Goal: Task Accomplishment & Management: Complete application form

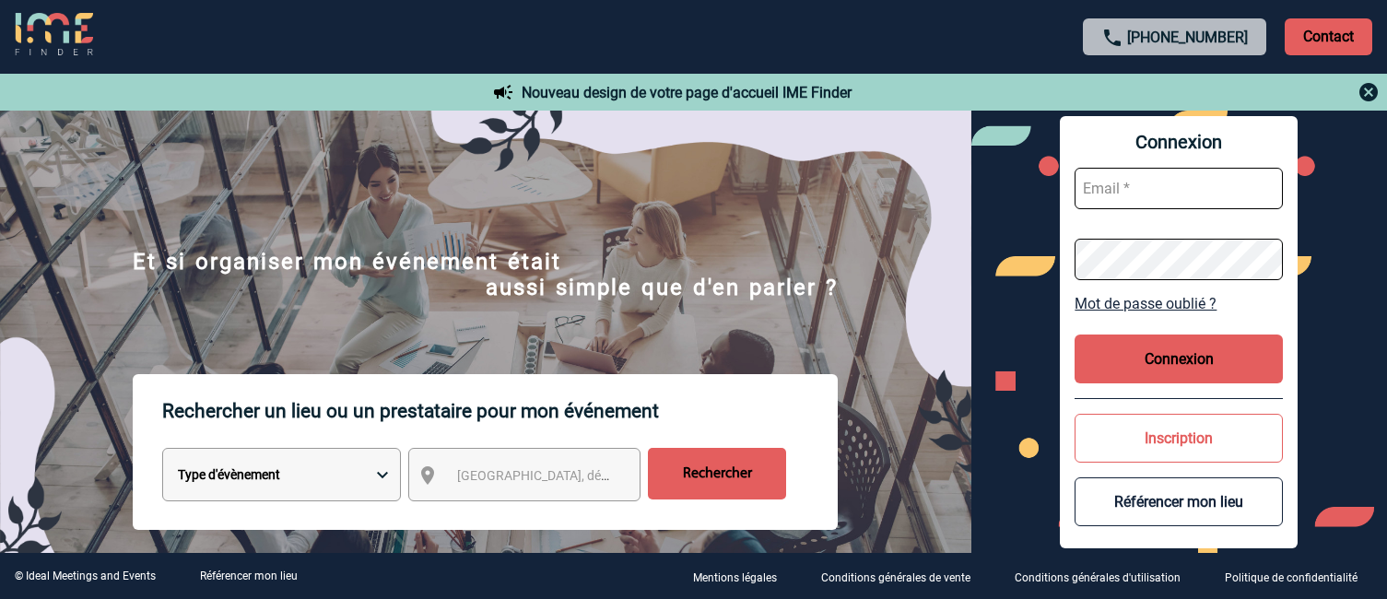
type input "[EMAIL_ADDRESS][DOMAIN_NAME]"
click at [1221, 371] on button "Connexion" at bounding box center [1178, 358] width 208 height 49
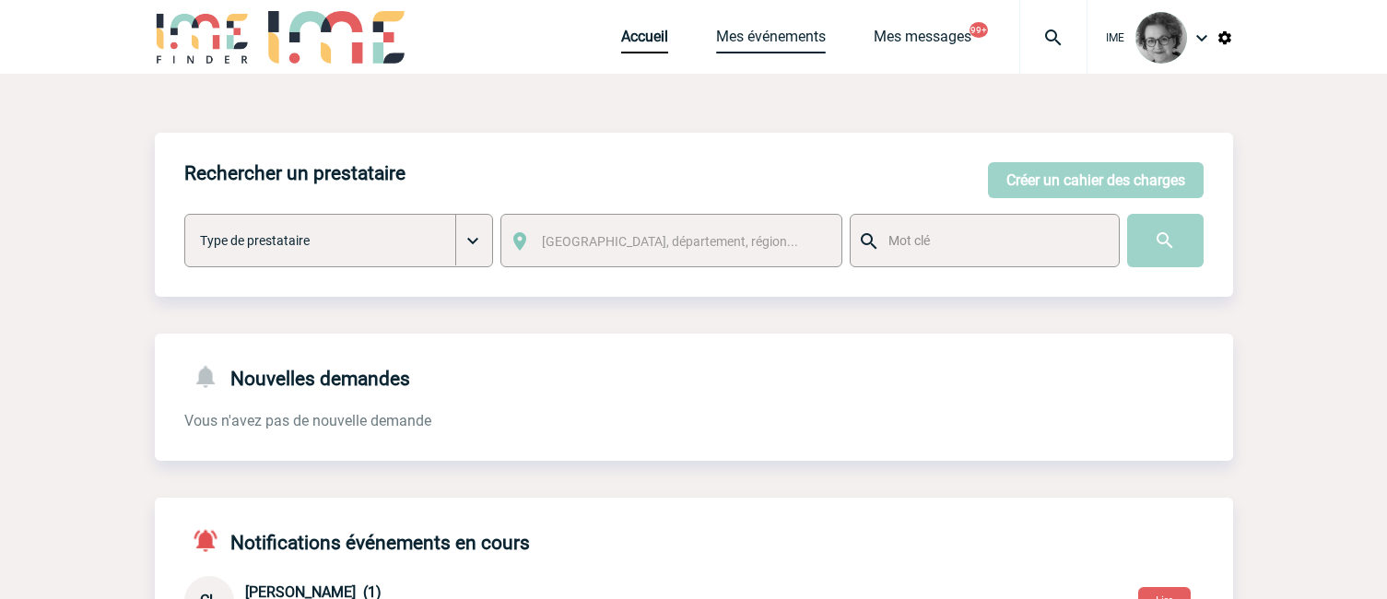
click at [760, 35] on link "Mes événements" at bounding box center [771, 41] width 110 height 26
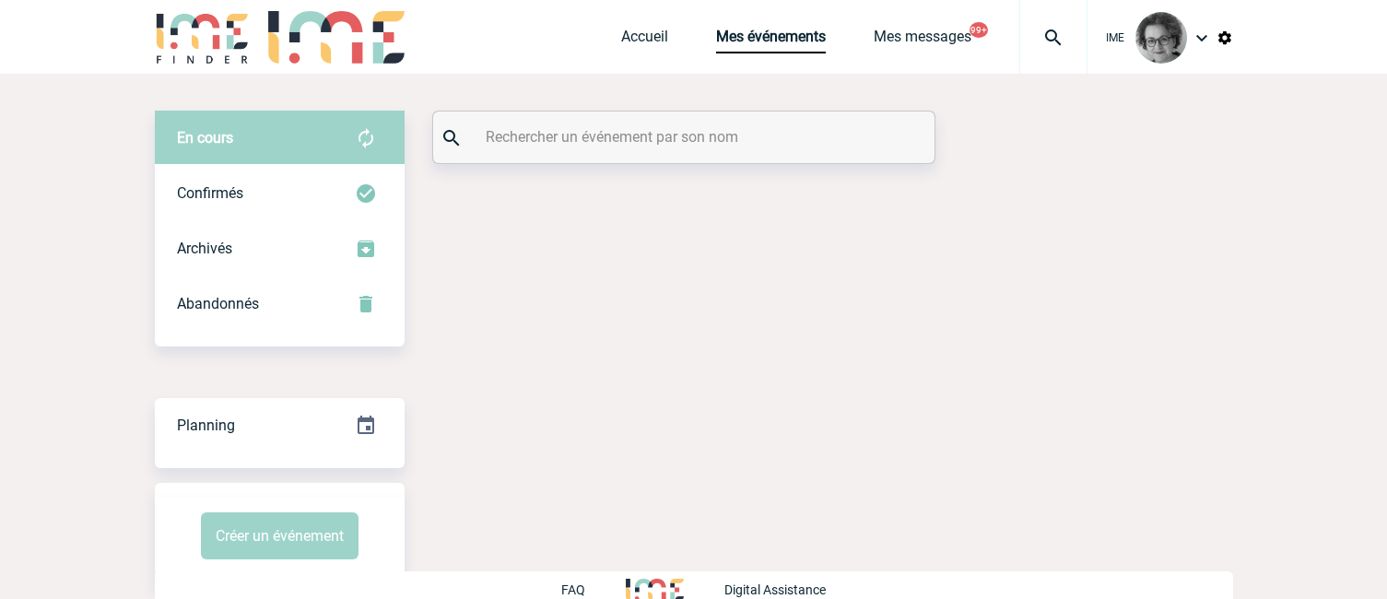
click at [775, 153] on div at bounding box center [683, 137] width 501 height 52
click at [769, 138] on input "text" at bounding box center [686, 136] width 410 height 27
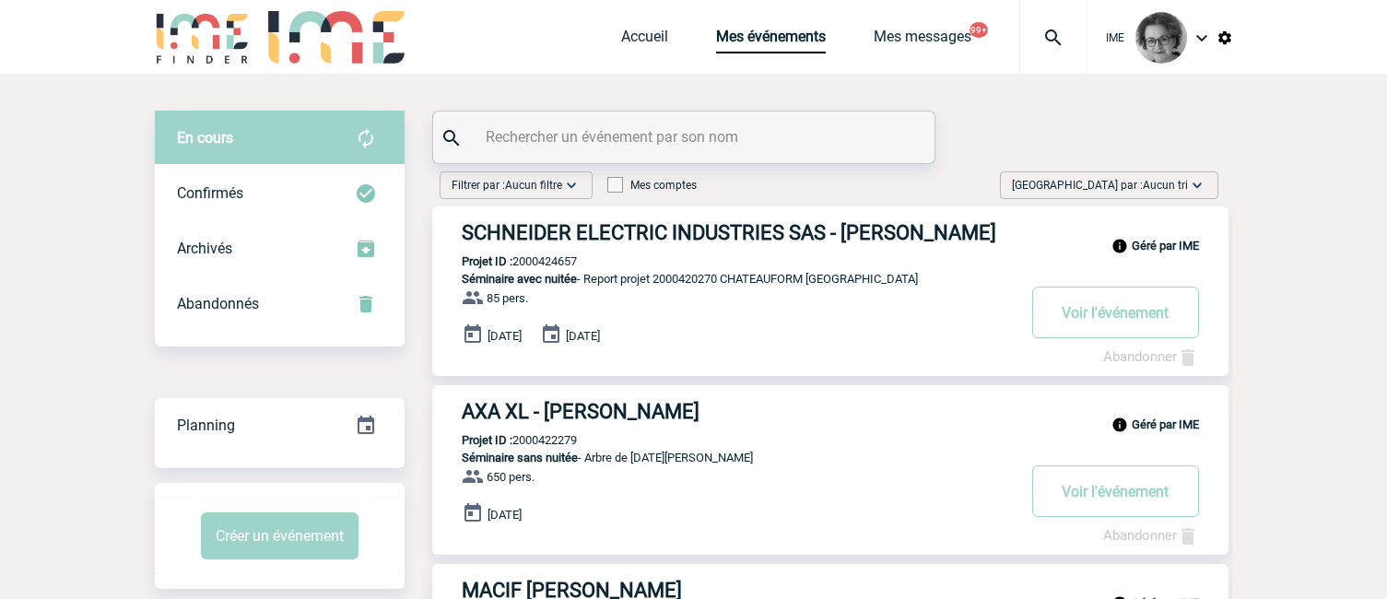
paste input "2000423280"
type input "2000423280"
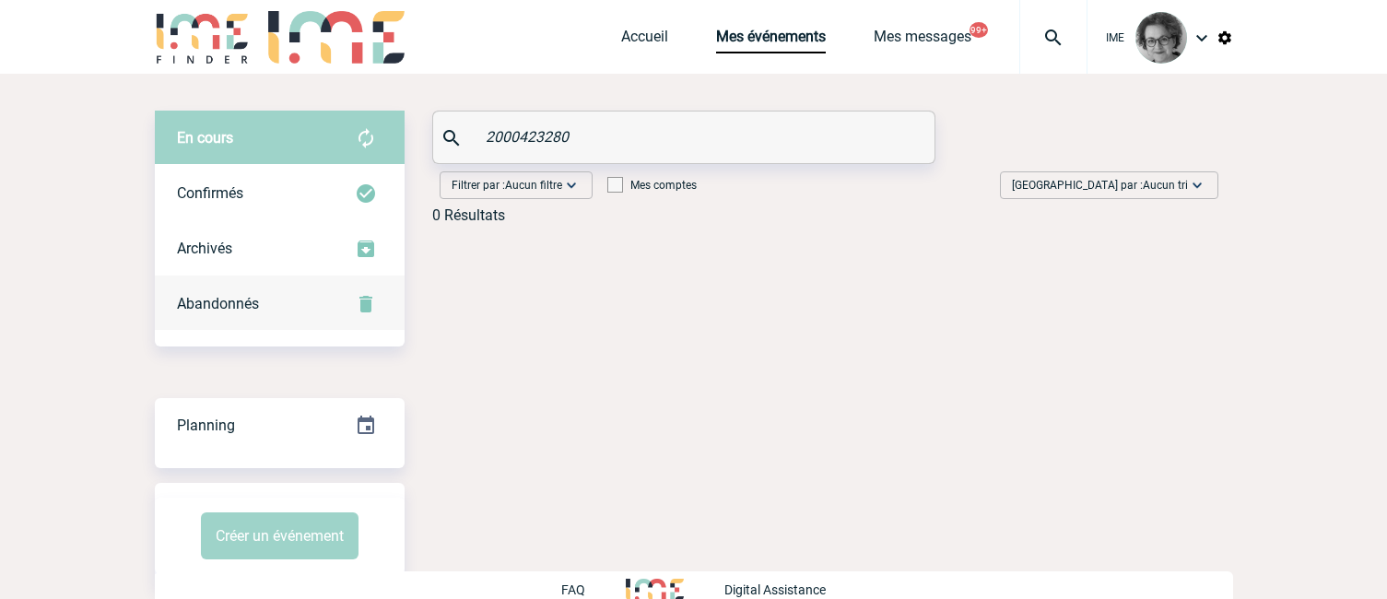
click at [242, 311] on span "Abandonnés" at bounding box center [218, 304] width 82 height 18
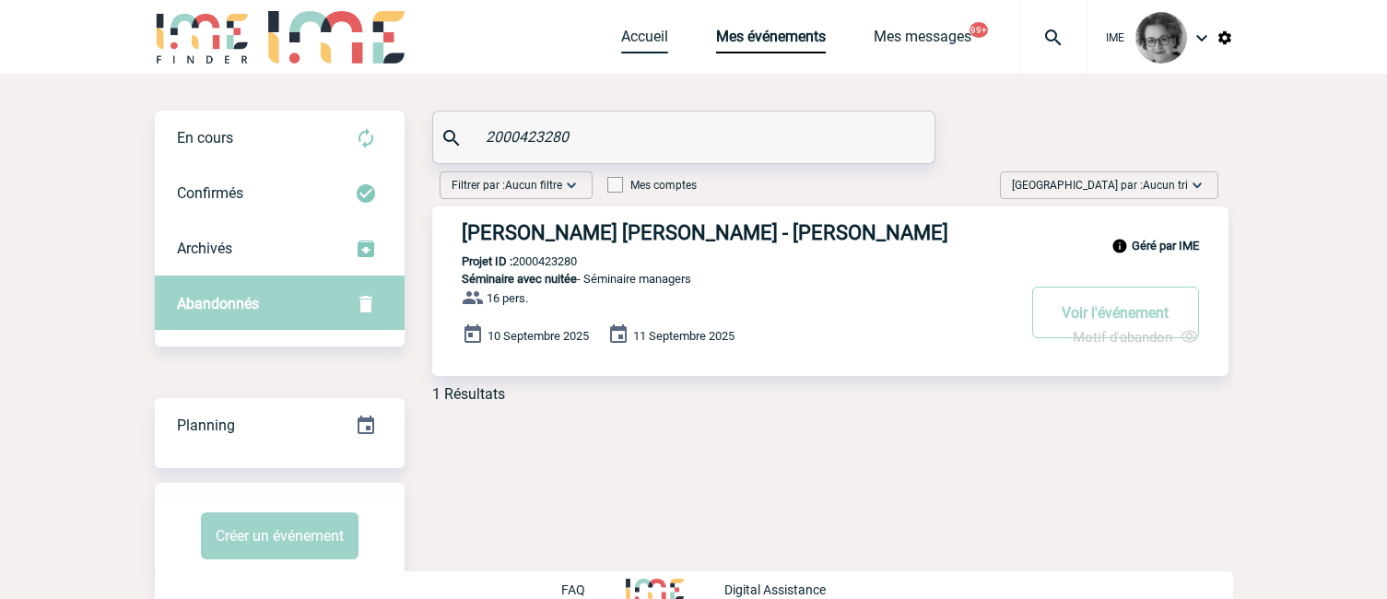
click at [637, 38] on link "Accueil" at bounding box center [644, 41] width 47 height 26
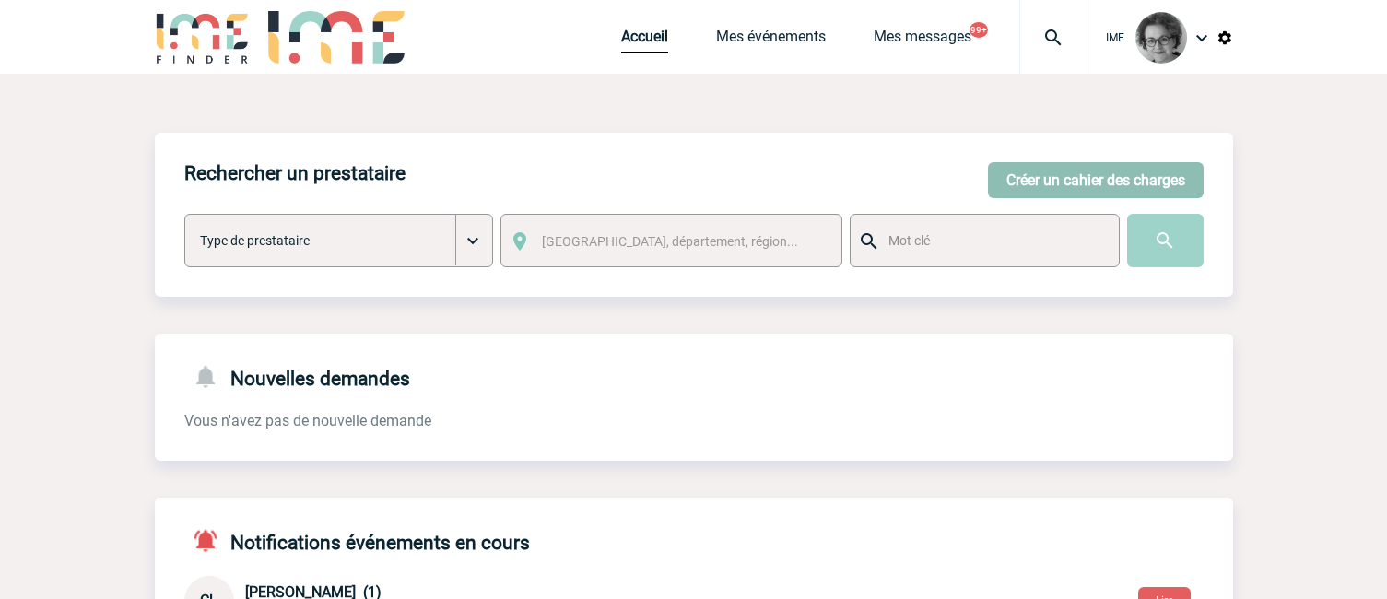
click at [1113, 182] on button "Créer un cahier des charges" at bounding box center [1096, 180] width 216 height 36
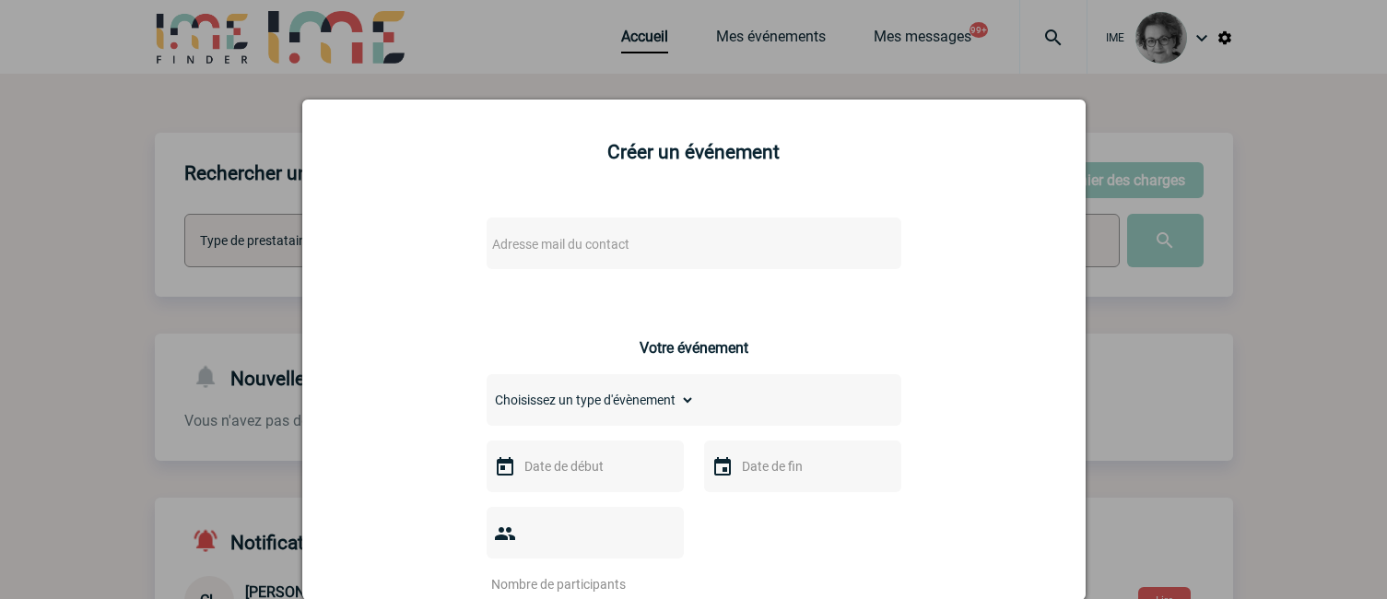
click at [628, 252] on span "Adresse mail du contact" at bounding box center [646, 244] width 322 height 26
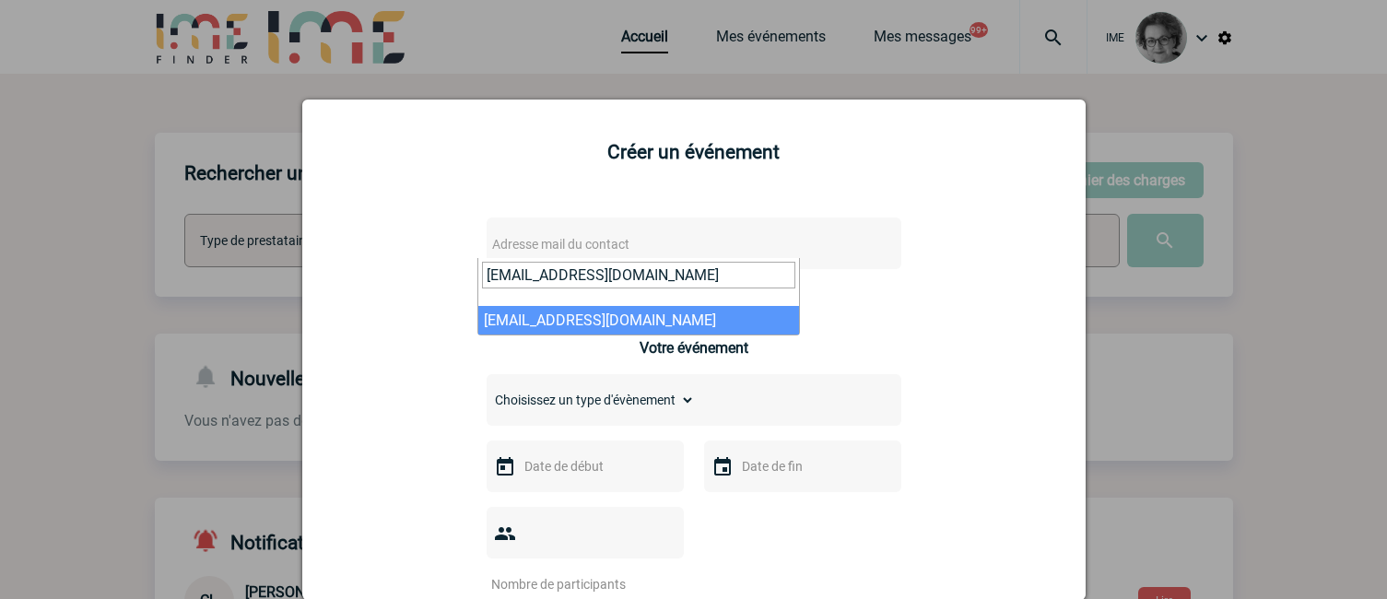
type input "[EMAIL_ADDRESS][DOMAIN_NAME]"
select select "130571"
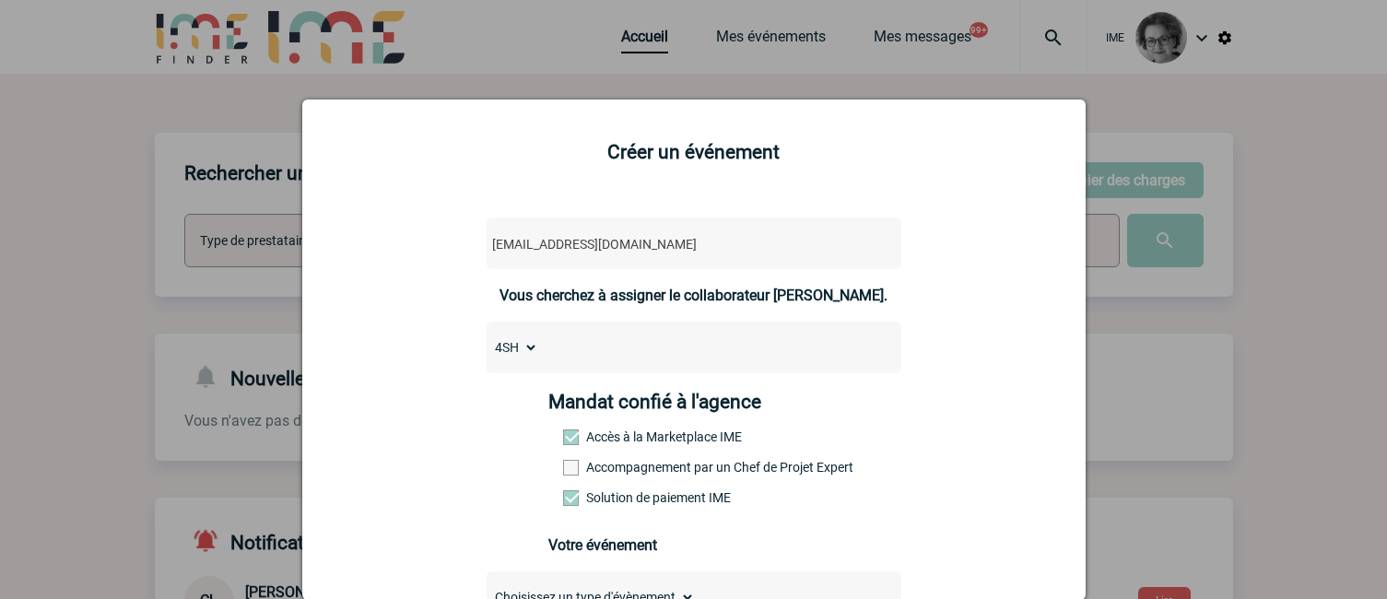
click at [631, 464] on label "Accompagnement par un Chef de Projet Expert" at bounding box center [603, 467] width 81 height 15
click at [0, 0] on input "Accompagnement par un Chef de Projet Expert" at bounding box center [0, 0] width 0 height 0
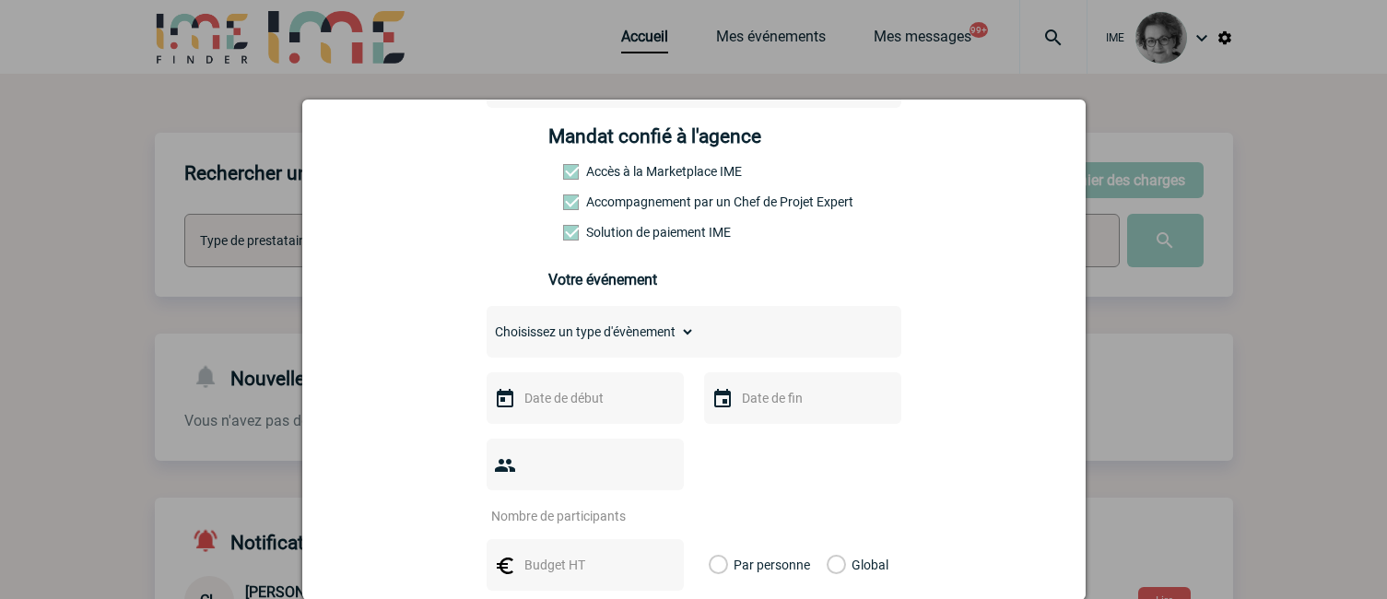
scroll to position [276, 0]
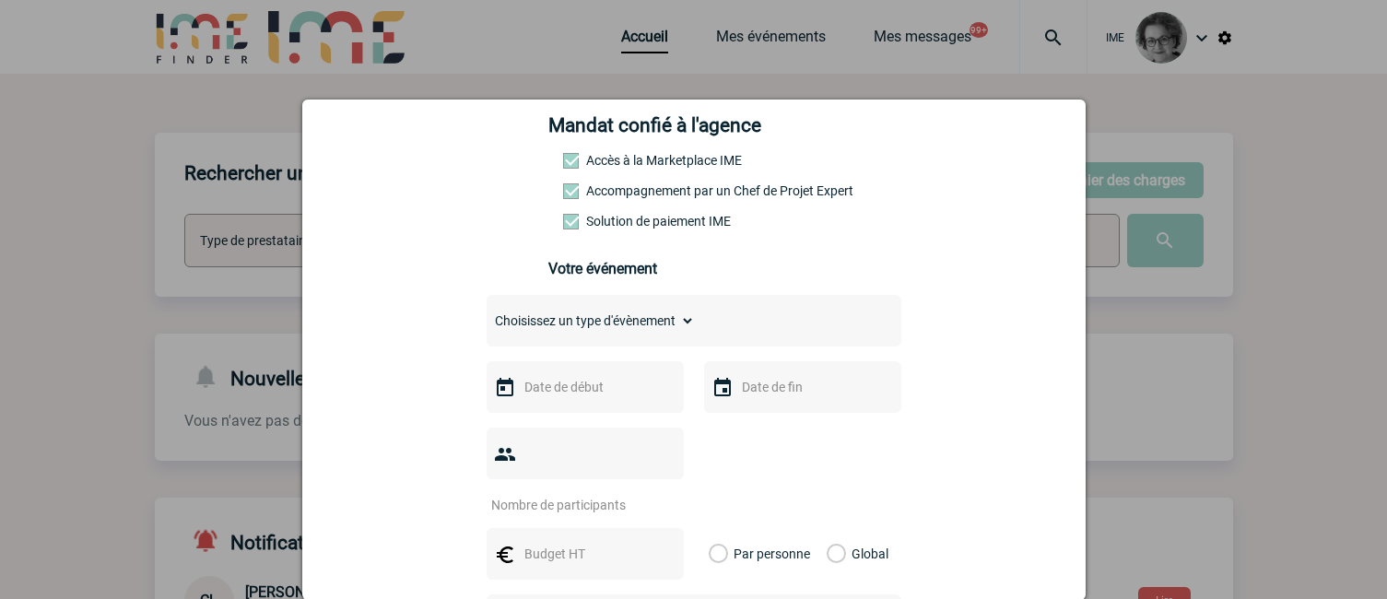
click at [617, 328] on select "Choisissez un type d'évènement Séminaire avec nuitée Séminaire sans nuitée Repa…" at bounding box center [590, 321] width 208 height 26
select select "3"
click at [486, 312] on select "Choisissez un type d'évènement Séminaire avec nuitée Séminaire sans nuitée Repa…" at bounding box center [590, 321] width 208 height 26
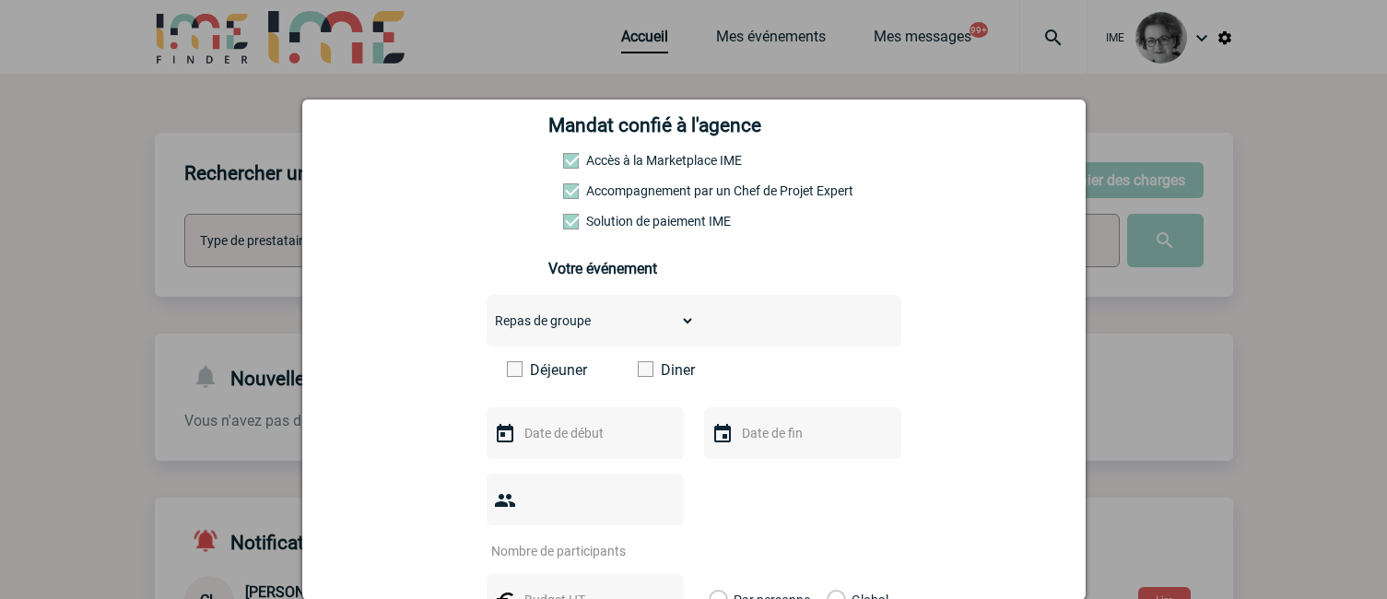
click at [639, 373] on span at bounding box center [646, 369] width 16 height 16
click at [0, 0] on input "Diner" at bounding box center [0, 0] width 0 height 0
click at [605, 453] on div at bounding box center [584, 433] width 197 height 52
click at [622, 444] on input "text" at bounding box center [583, 433] width 127 height 24
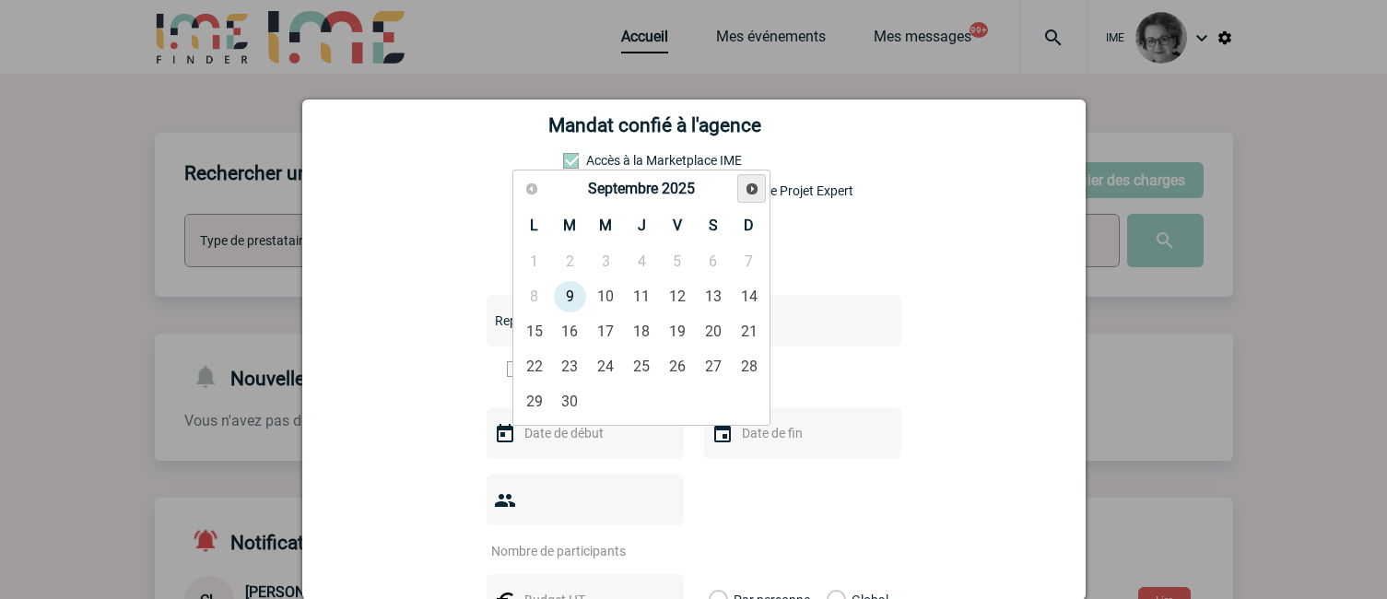
click at [746, 188] on span "Suivant" at bounding box center [751, 189] width 15 height 15
click at [747, 189] on span "Suivant" at bounding box center [751, 189] width 15 height 15
click at [679, 300] on link "12" at bounding box center [678, 296] width 34 height 33
type input "[DATE]"
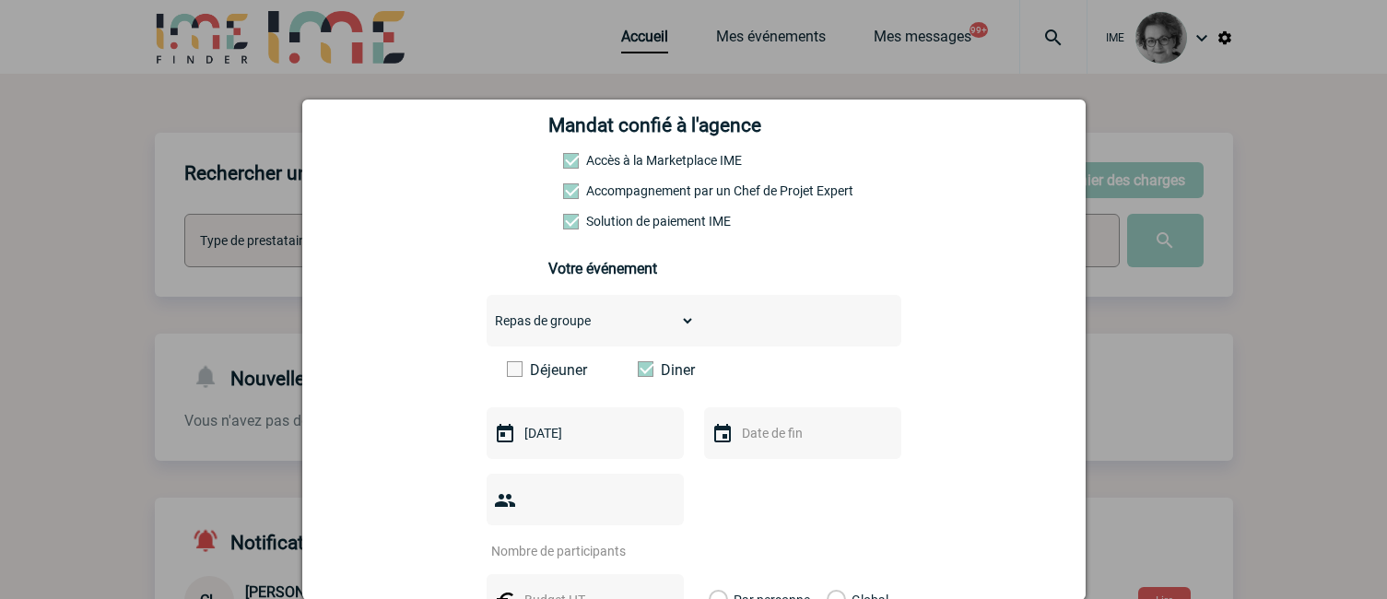
click at [602, 539] on input "number" at bounding box center [572, 551] width 173 height 24
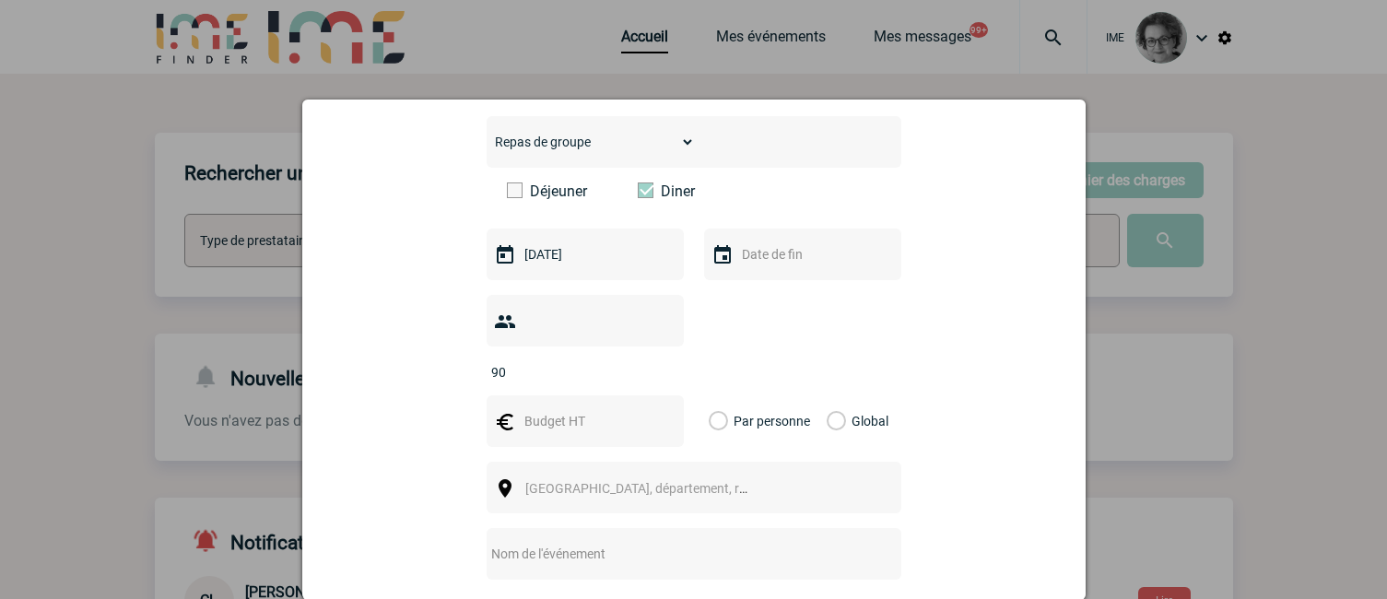
scroll to position [461, 0]
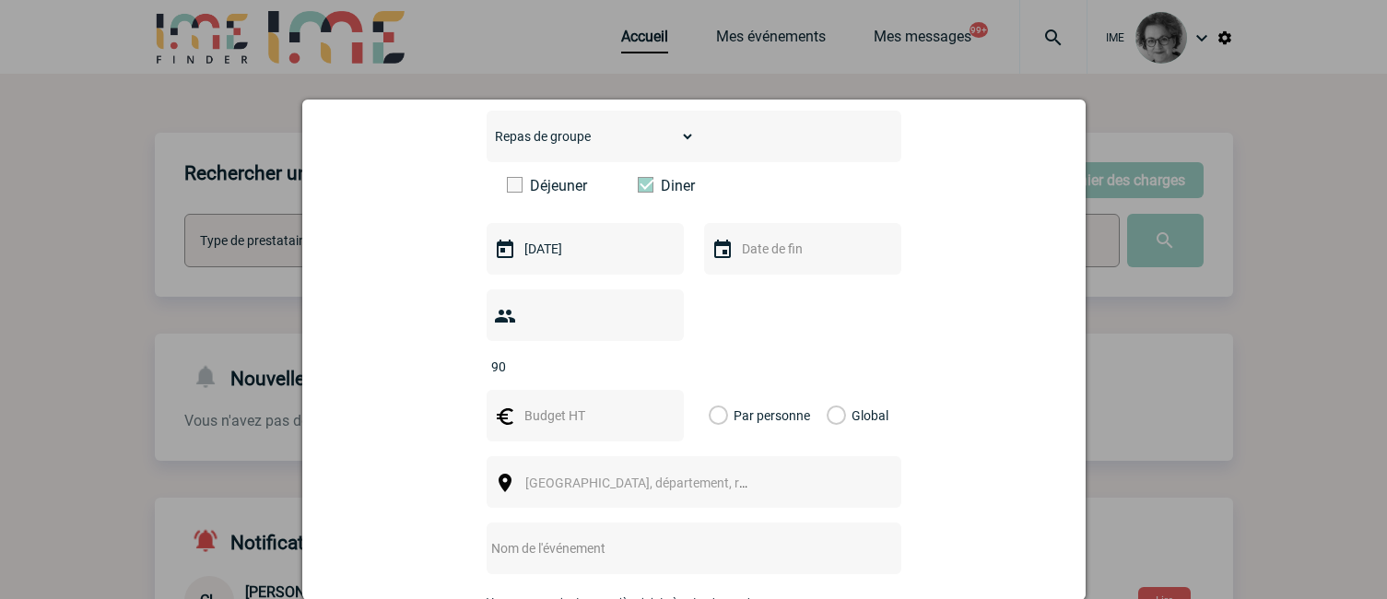
type input "90"
click at [606, 404] on input "text" at bounding box center [583, 416] width 127 height 24
type input "12000"
click at [828, 390] on label "Global" at bounding box center [832, 416] width 12 height 52
click at [0, 0] on input "Global" at bounding box center [0, 0] width 0 height 0
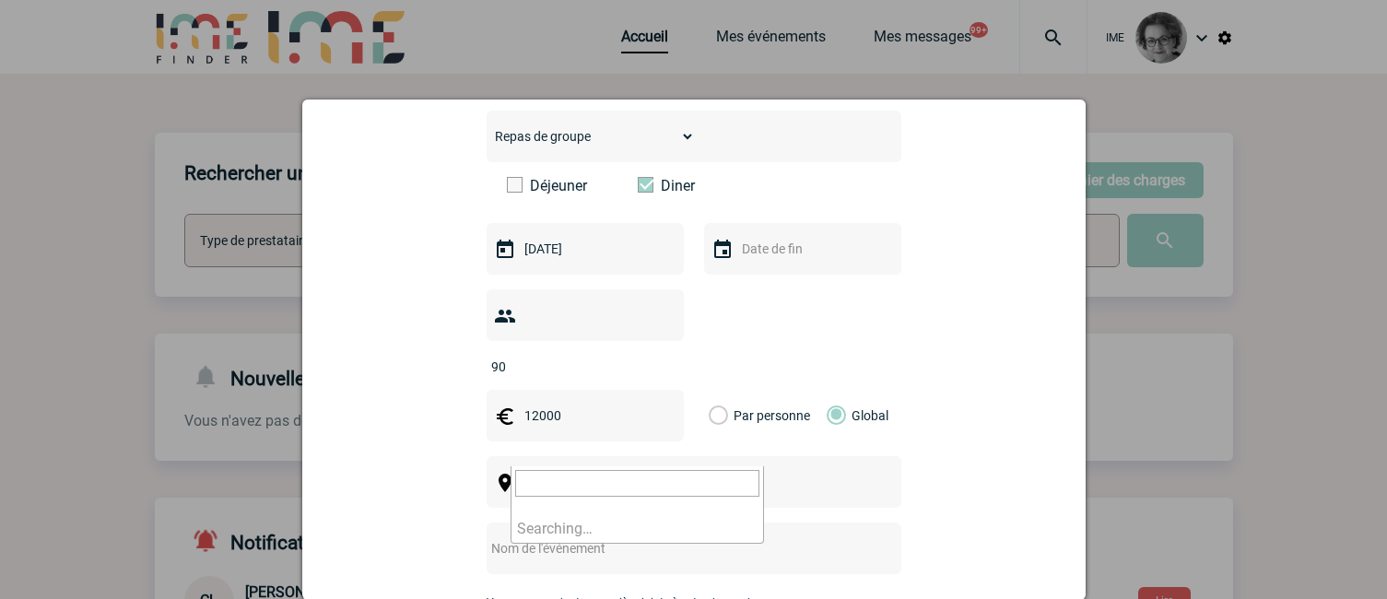
click at [719, 470] on span "[GEOGRAPHIC_DATA], département, région..." at bounding box center [644, 483] width 253 height 26
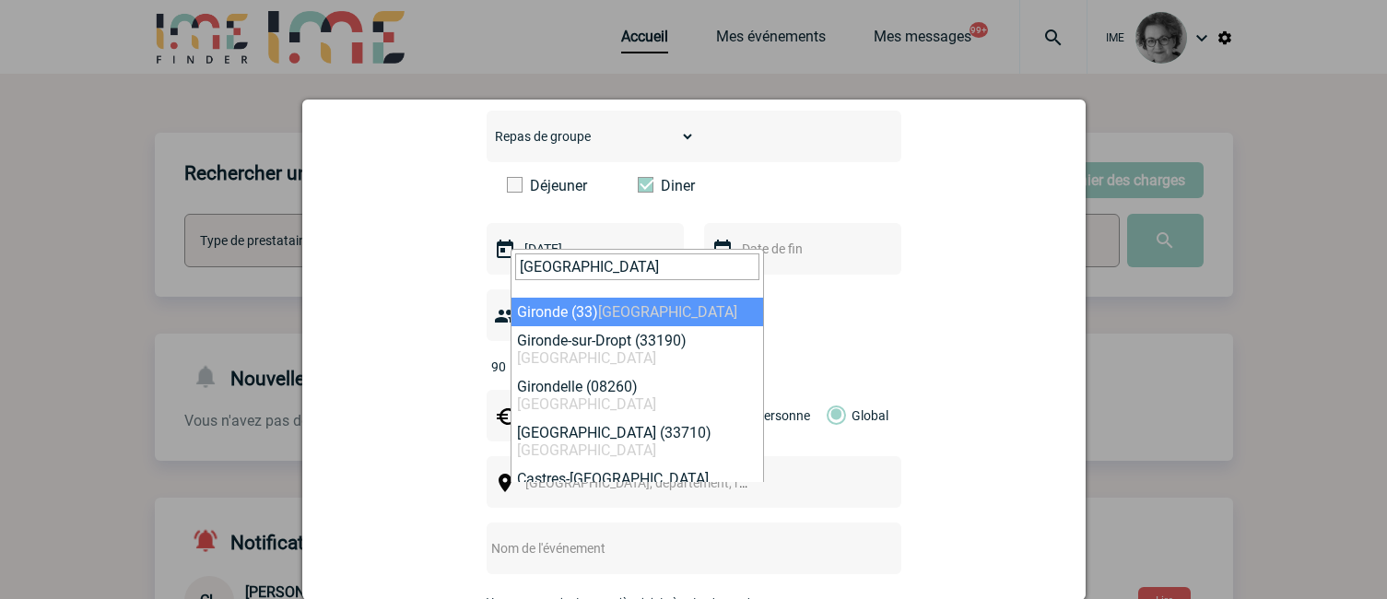
type input "[GEOGRAPHIC_DATA]"
select select "24368"
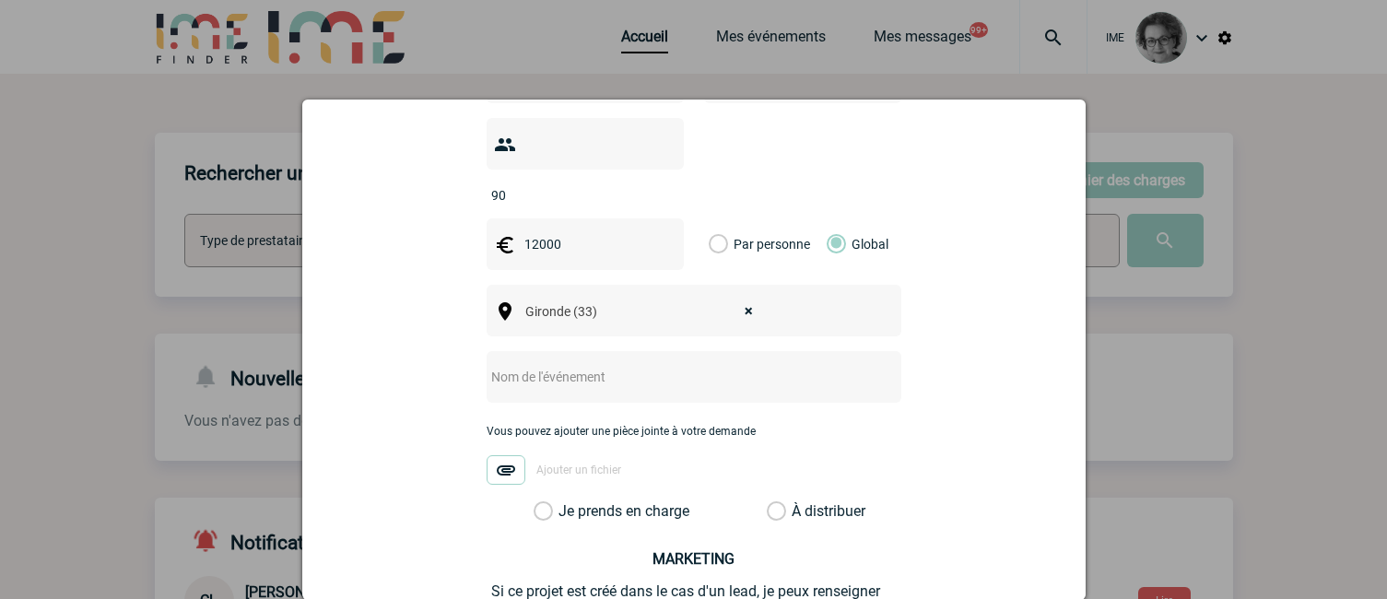
scroll to position [645, 0]
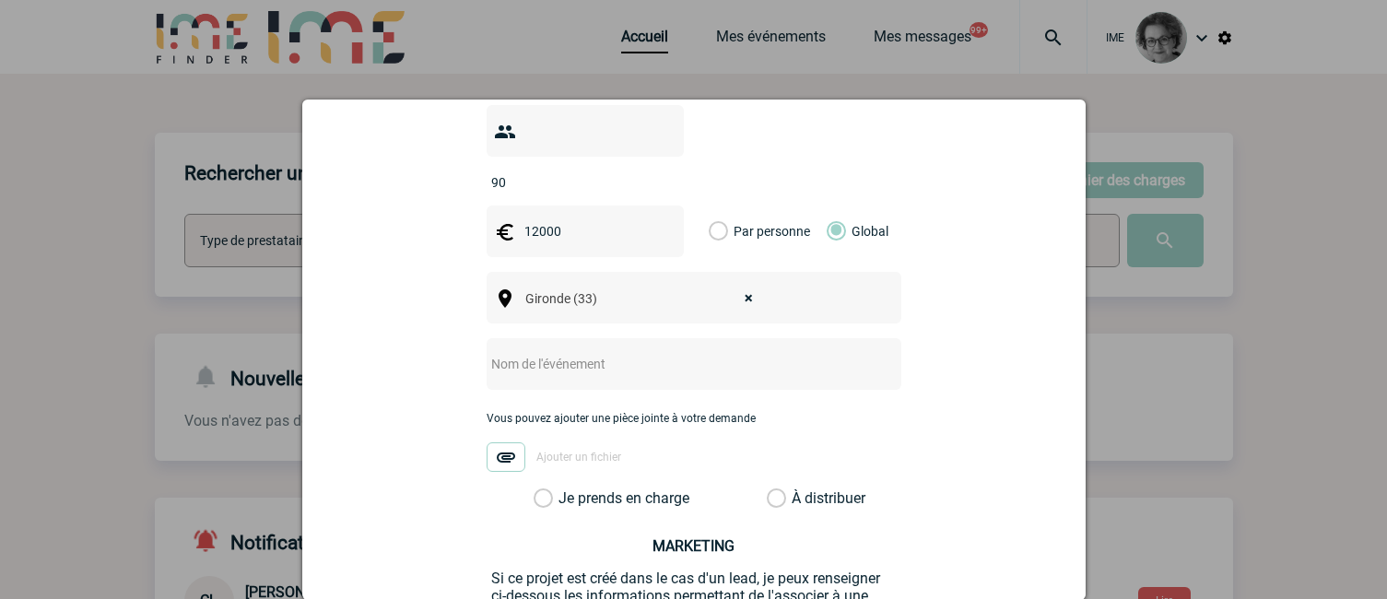
click at [600, 352] on input "text" at bounding box center [669, 364] width 366 height 24
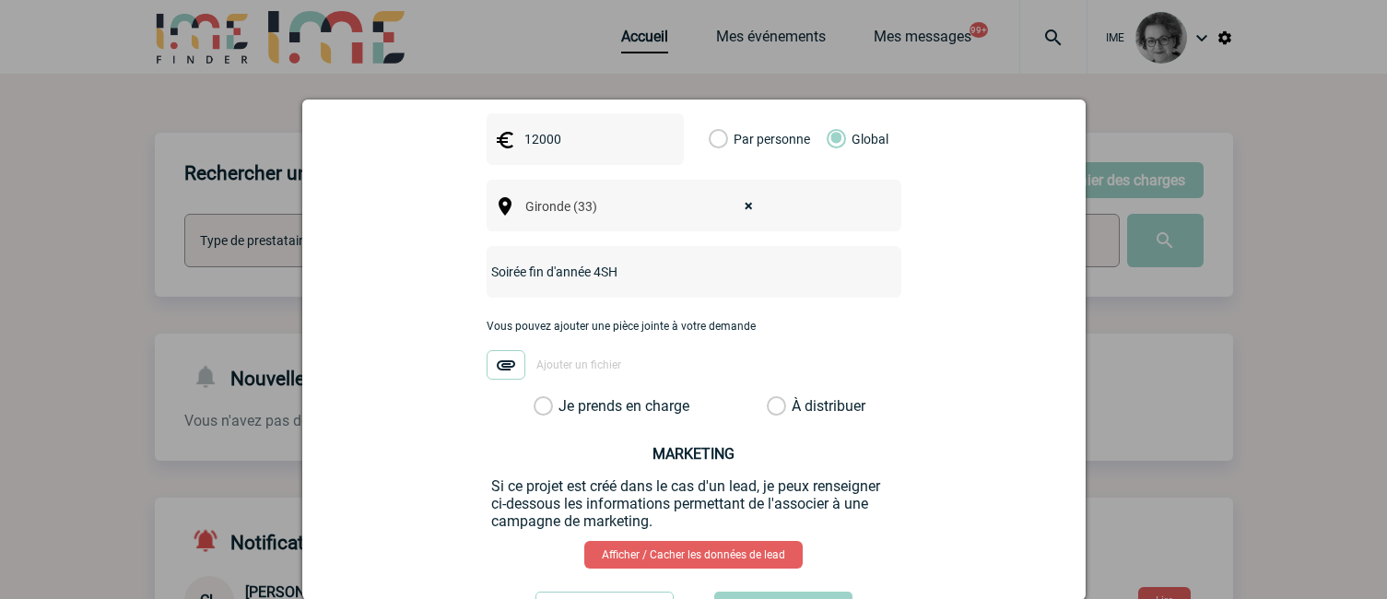
type input "Soirée fin d'année 4SH"
click at [565, 397] on label "Je prends en charge" at bounding box center [548, 406] width 31 height 18
click at [0, 0] on input "Je prends en charge" at bounding box center [0, 0] width 0 height 0
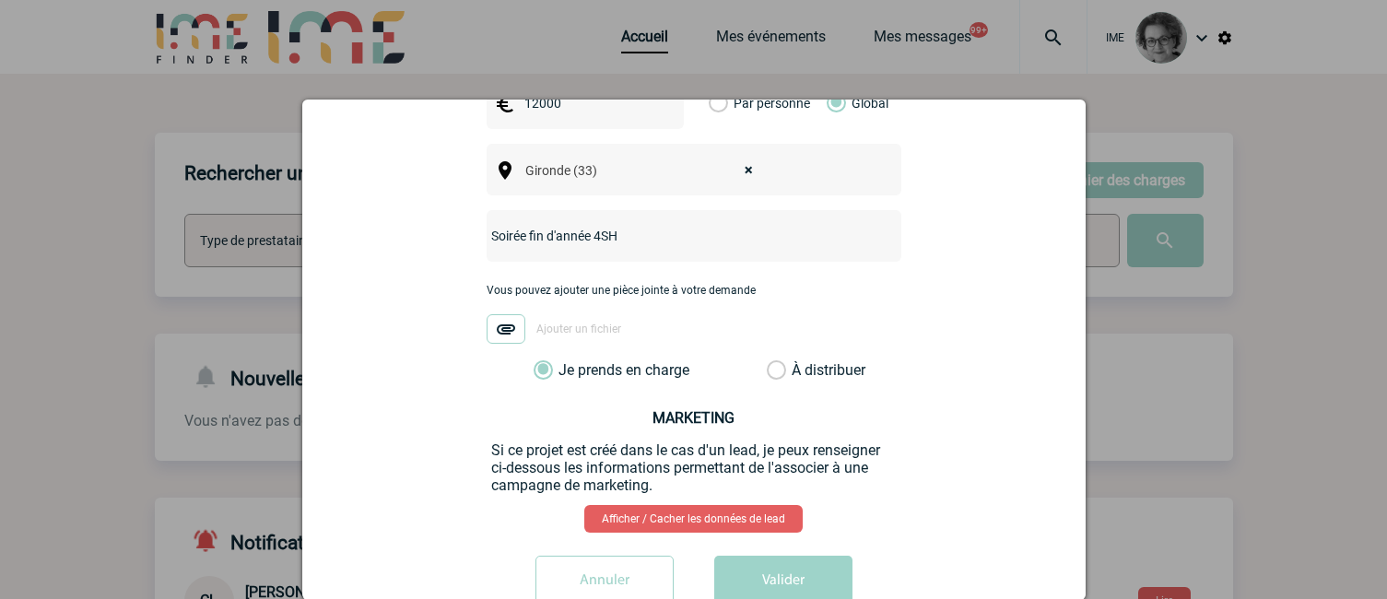
scroll to position [792, 0]
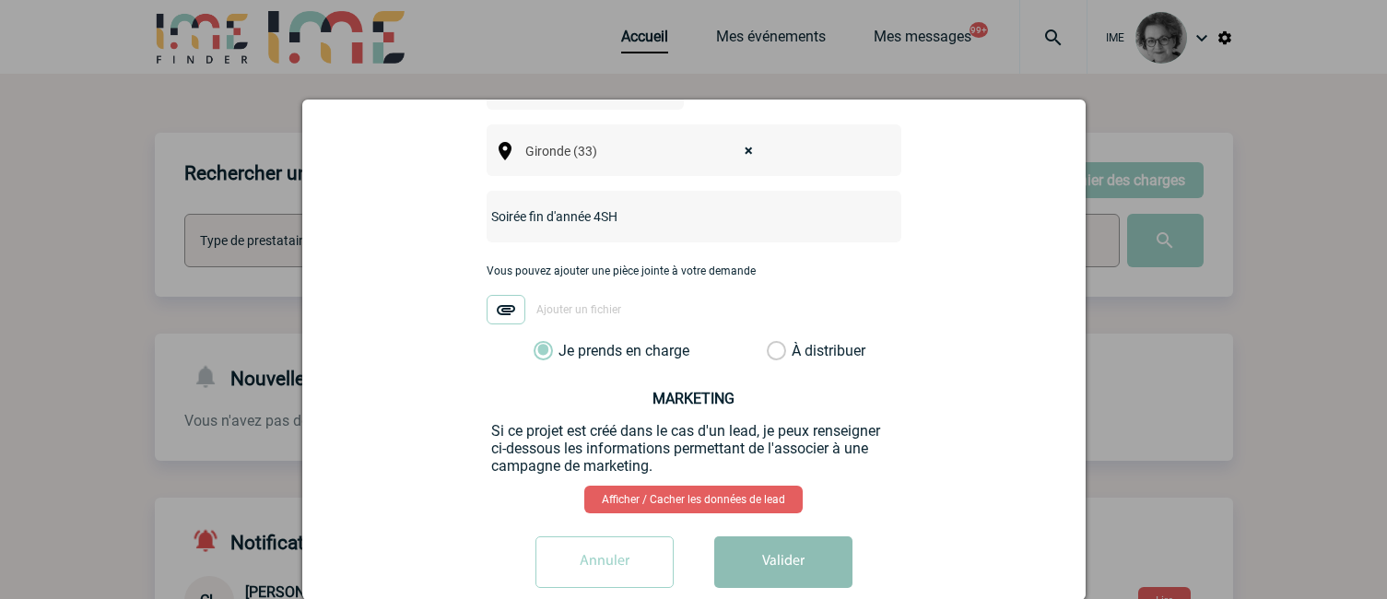
click at [765, 536] on button "Valider" at bounding box center [783, 562] width 138 height 52
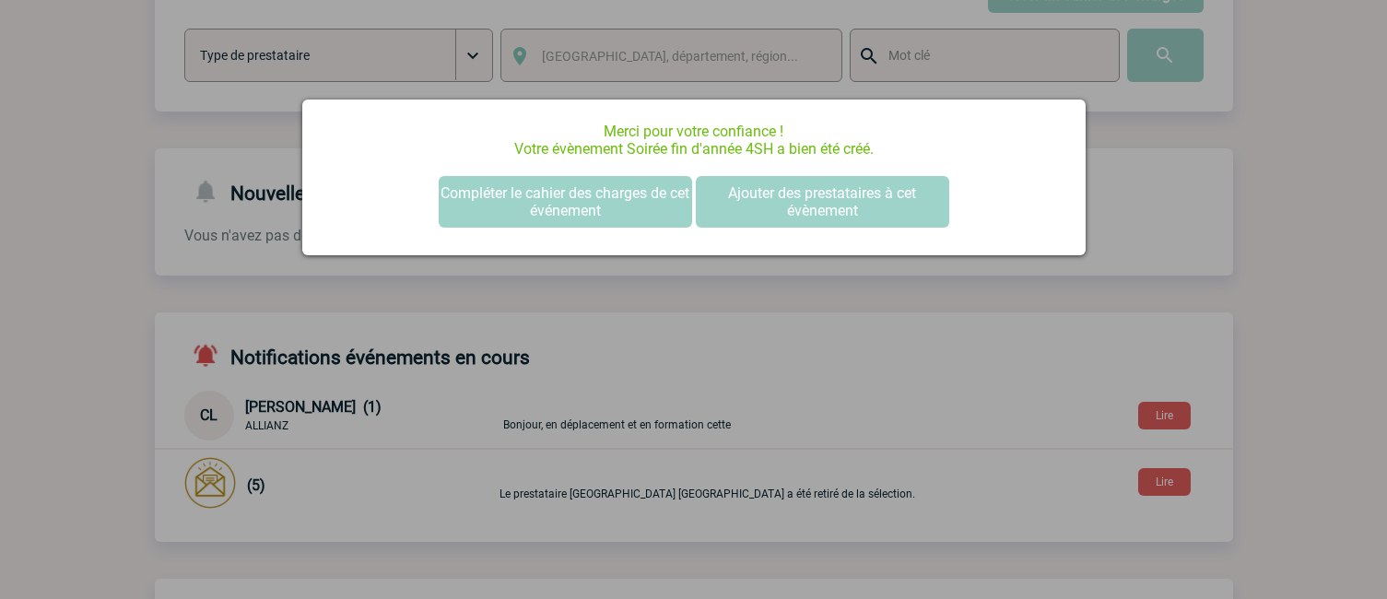
scroll to position [0, 0]
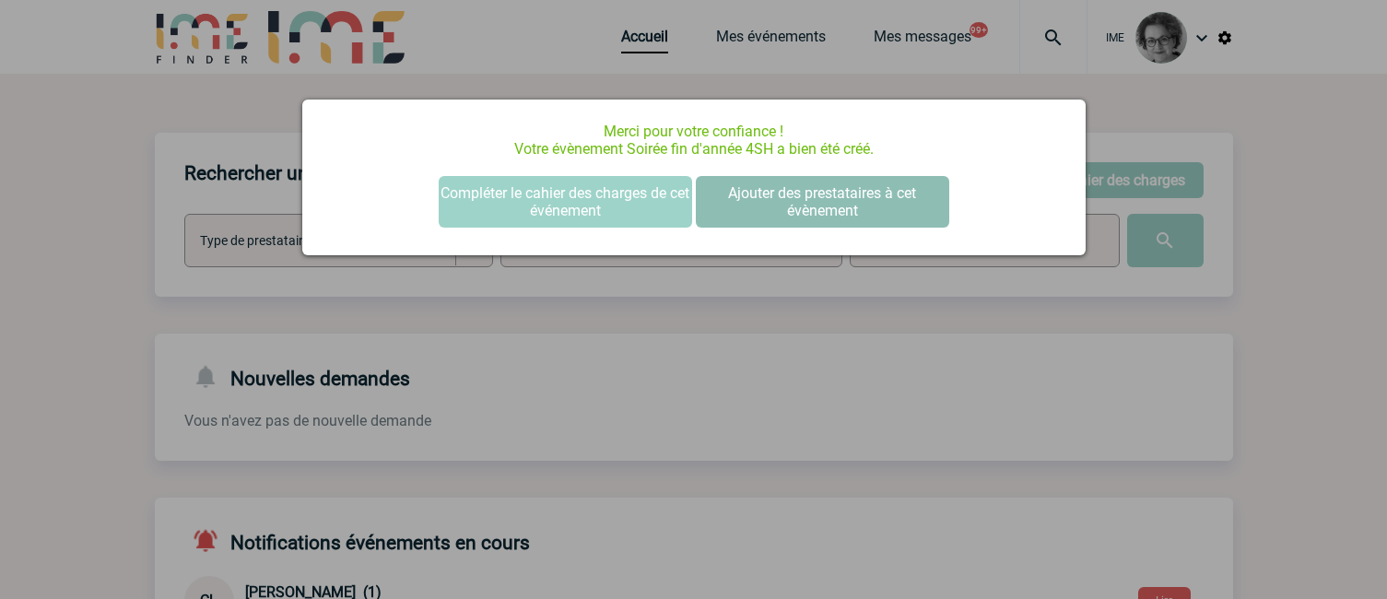
click at [808, 198] on button "Ajouter des prestataires à cet évènement" at bounding box center [822, 202] width 253 height 52
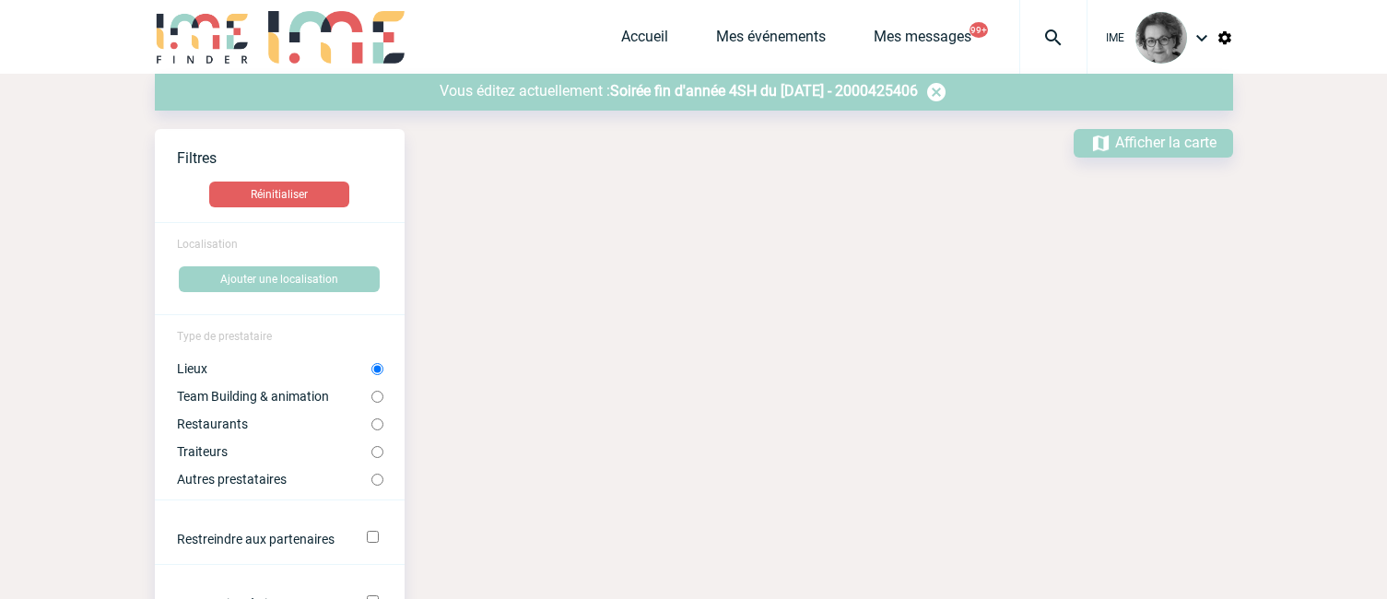
click at [623, 96] on span "Soirée fin d'année 4SH du 12 Décembre 2025 - 2000425406" at bounding box center [764, 91] width 308 height 18
